Goal: Find specific page/section: Find specific page/section

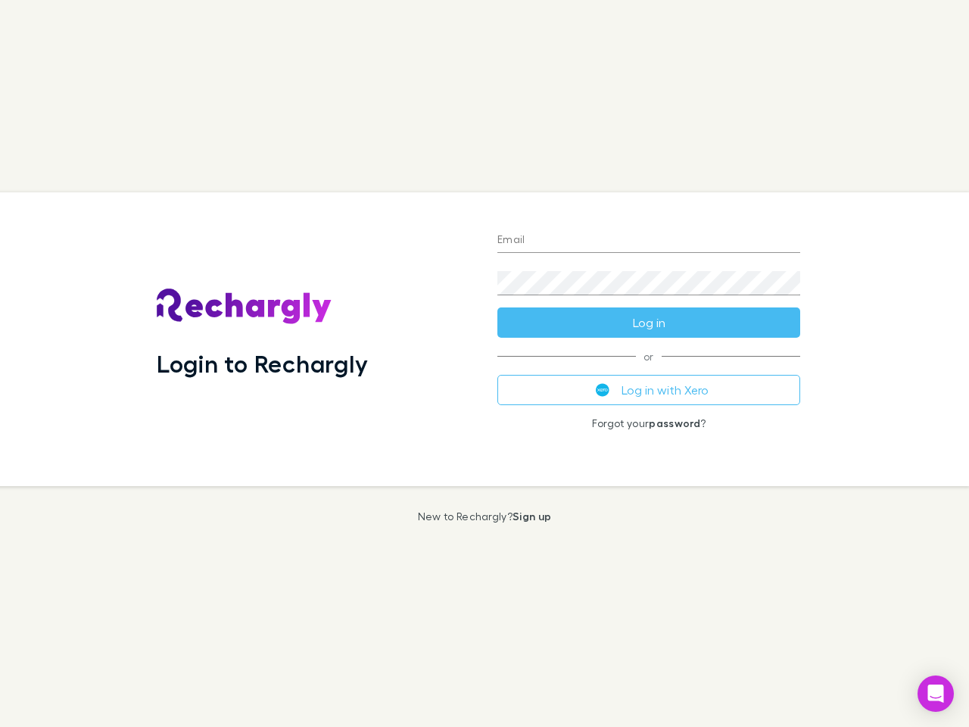
click at [485, 363] on div "Login to Rechargly" at bounding box center [315, 339] width 341 height 294
click at [649, 241] on input "Email" at bounding box center [648, 241] width 303 height 24
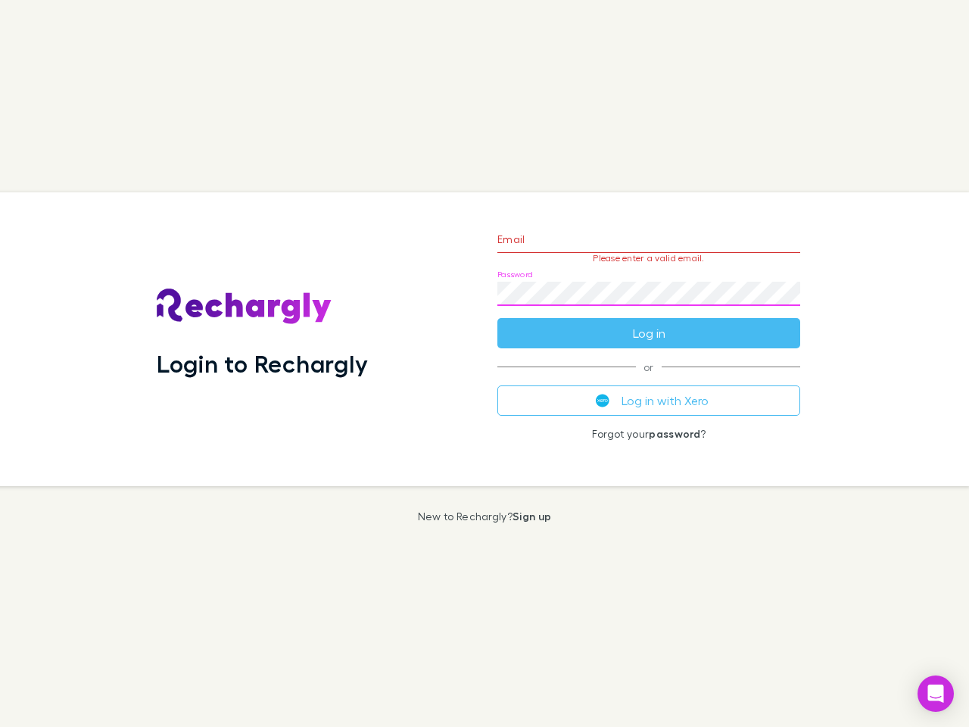
click at [649, 323] on form "Email Please enter a valid email. Password Log in" at bounding box center [648, 283] width 303 height 132
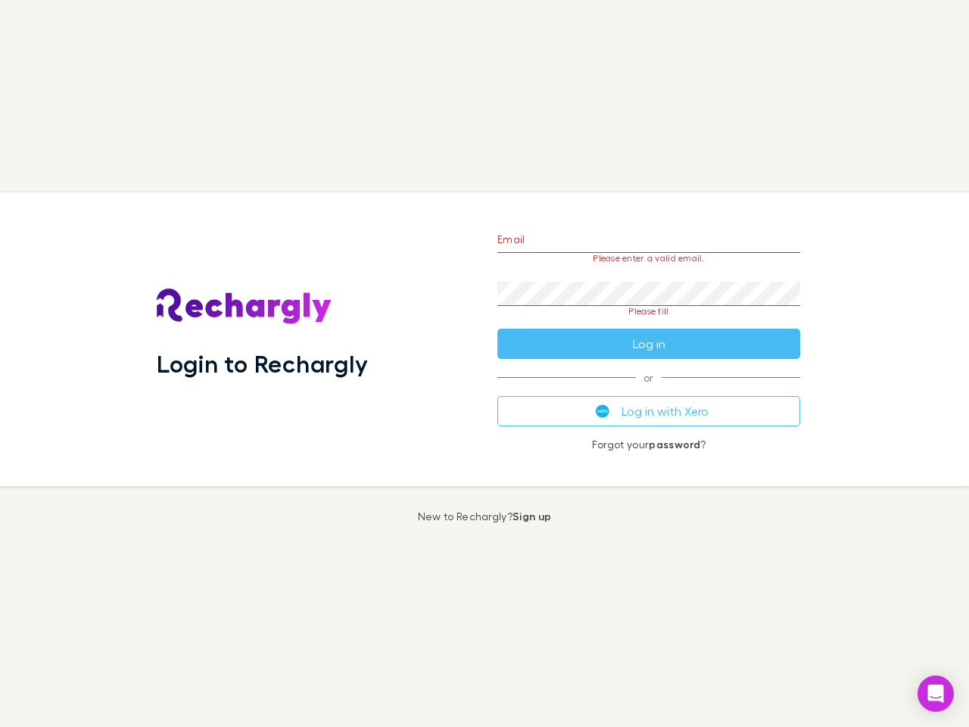
click at [649, 390] on div "Email Please enter a valid email. Password Please fill Log in or Log in with Xe…" at bounding box center [648, 339] width 327 height 294
click at [936, 694] on icon "Open Intercom Messenger" at bounding box center [936, 693] width 16 height 18
